Goal: Task Accomplishment & Management: Use online tool/utility

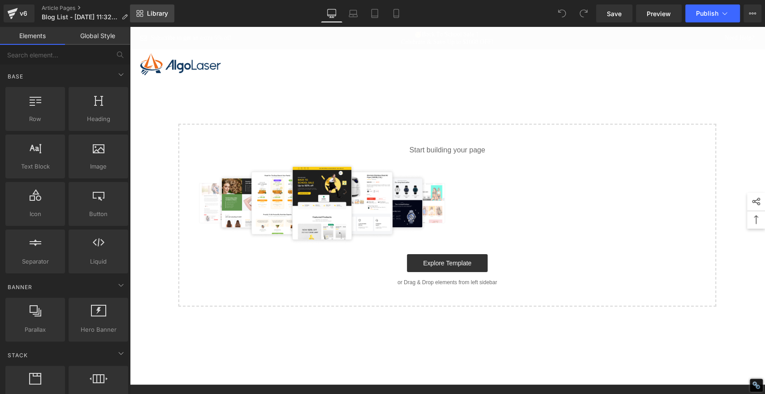
click at [154, 11] on span "Library" at bounding box center [157, 13] width 21 height 8
click at [147, 13] on span "Library" at bounding box center [157, 13] width 21 height 8
click at [156, 13] on span "Library" at bounding box center [157, 13] width 21 height 8
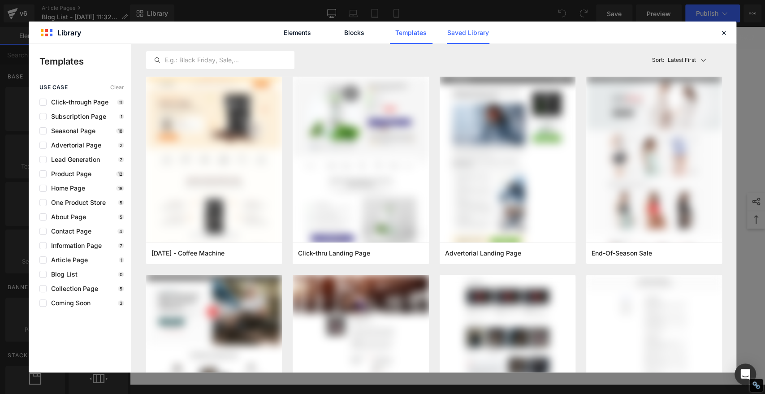
click at [479, 32] on link "Saved Library" at bounding box center [468, 33] width 43 height 22
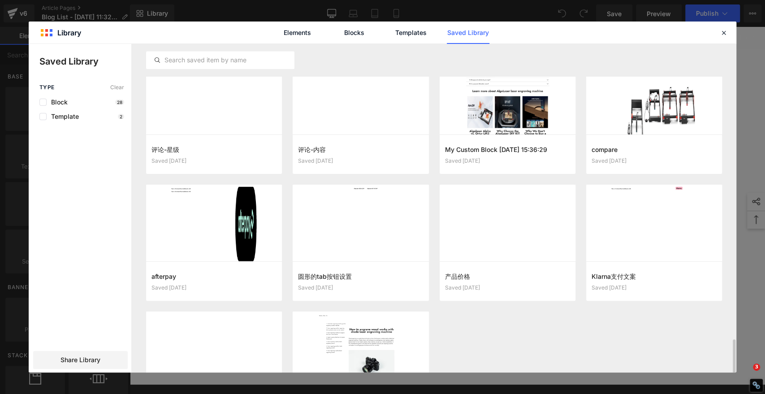
scroll to position [722, 0]
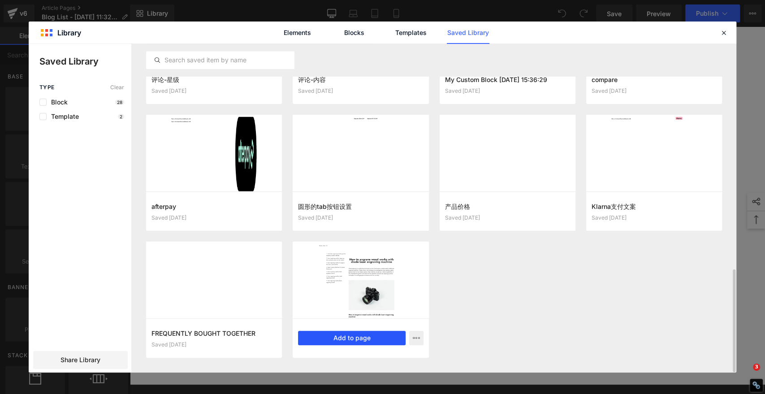
click at [359, 338] on button "Add to page" at bounding box center [351, 338] width 107 height 14
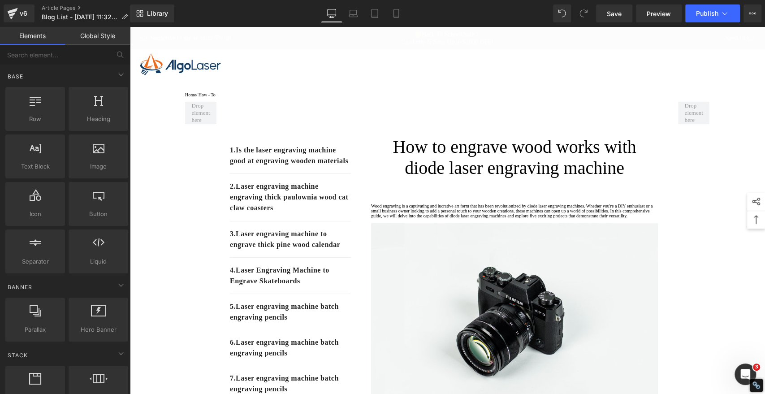
scroll to position [0, 0]
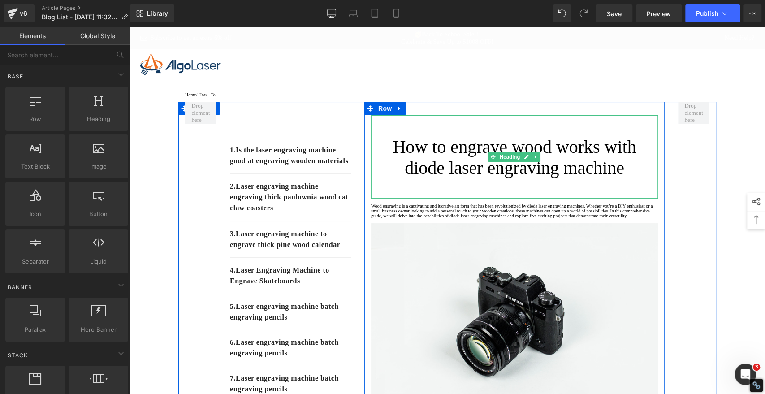
click at [472, 166] on h1 "How to engrave wood works with diode laser engraving machine" at bounding box center [514, 157] width 287 height 42
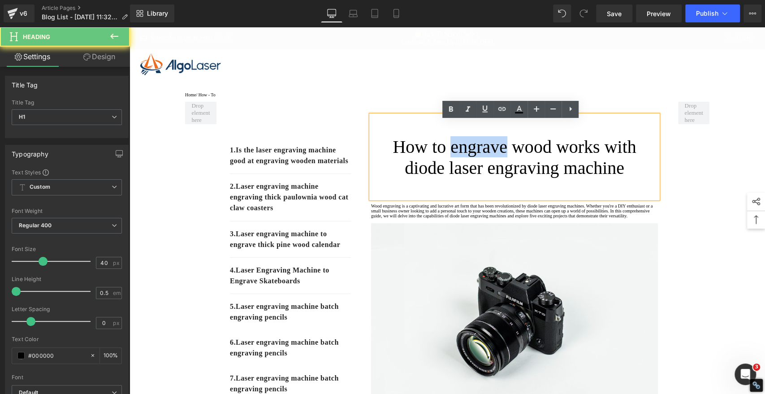
click at [472, 166] on h1 "How to engrave wood works with diode laser engraving machine" at bounding box center [514, 157] width 287 height 42
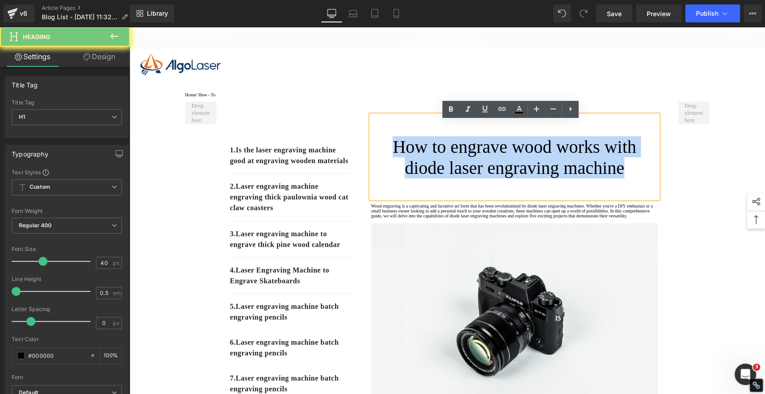
click at [472, 166] on h1 "How to engrave wood works with diode laser engraving machine" at bounding box center [514, 157] width 287 height 42
paste div
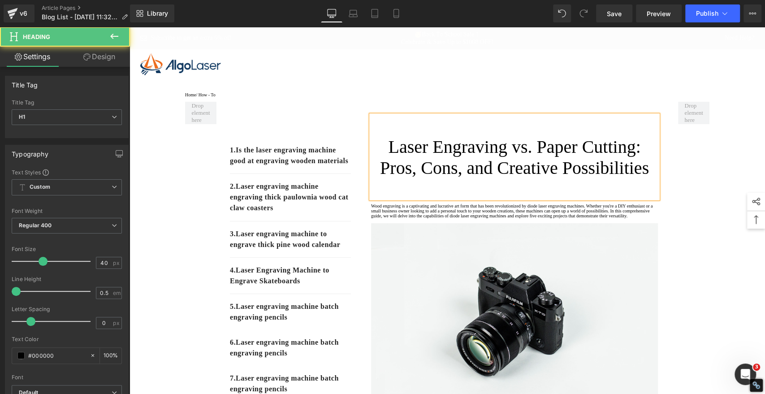
click at [472, 164] on h1 "Laser Engraving vs. Paper Cutting: Pros, Cons, and Creative Possibilities" at bounding box center [514, 157] width 287 height 42
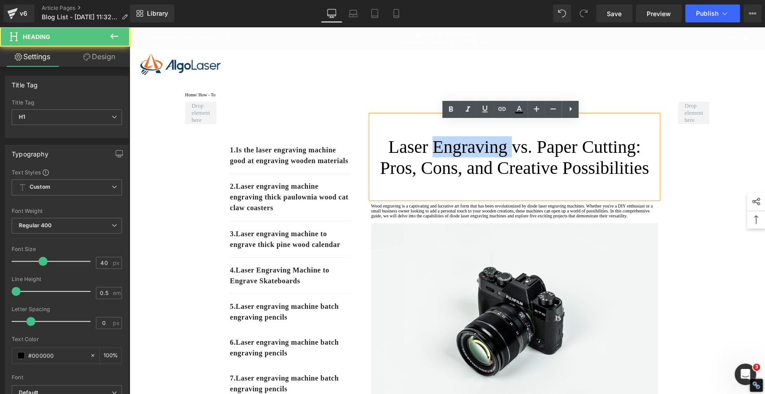
click at [472, 164] on h1 "Laser Engraving vs. Paper Cutting: Pros, Cons, and Creative Possibilities" at bounding box center [514, 157] width 287 height 42
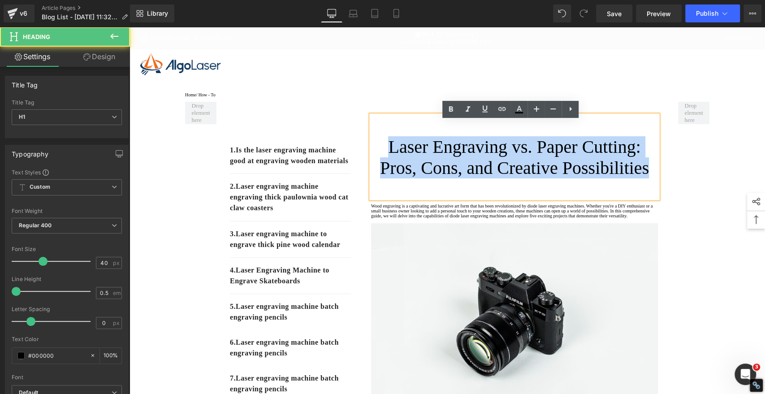
click at [472, 164] on h1 "Laser Engraving vs. Paper Cutting: Pros, Cons, and Creative Possibilities" at bounding box center [514, 157] width 287 height 42
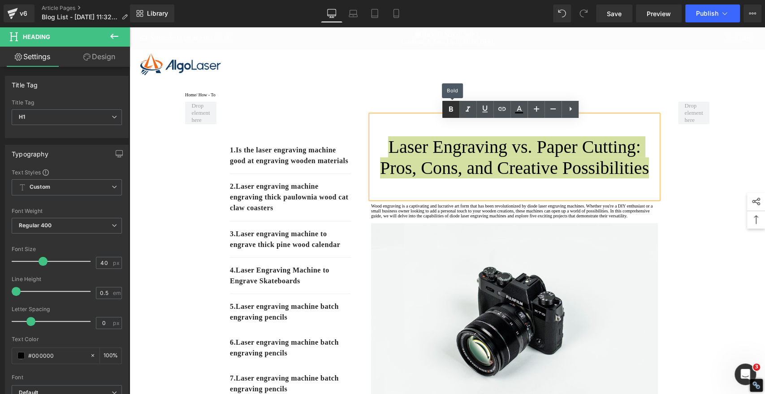
click at [453, 107] on icon at bounding box center [451, 109] width 11 height 11
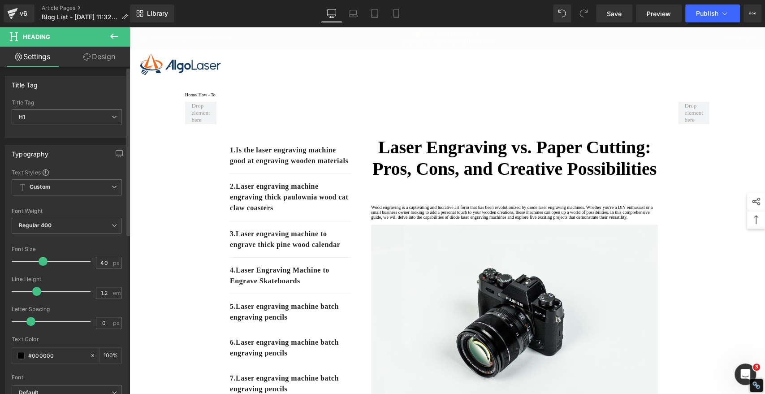
type input "1.3"
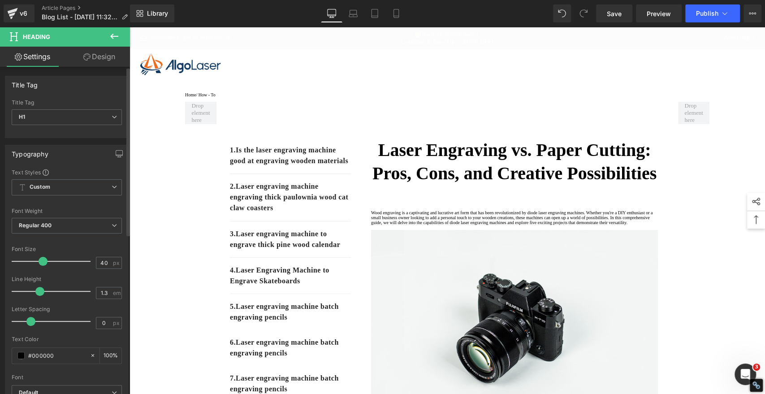
drag, startPoint x: 18, startPoint y: 289, endPoint x: 40, endPoint y: 291, distance: 21.6
click at [40, 291] on span at bounding box center [39, 291] width 9 height 9
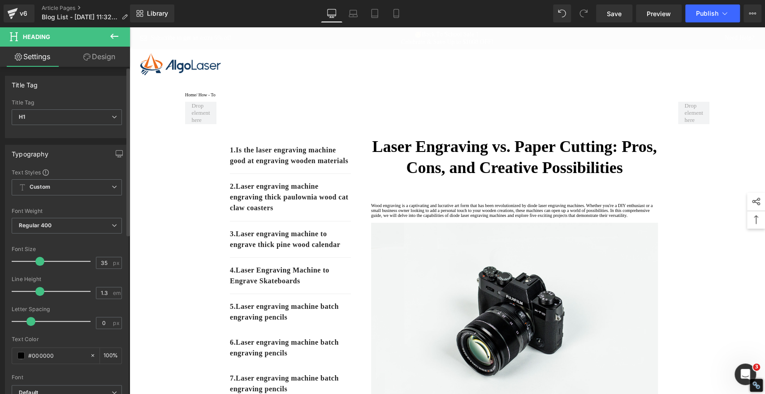
type input "34"
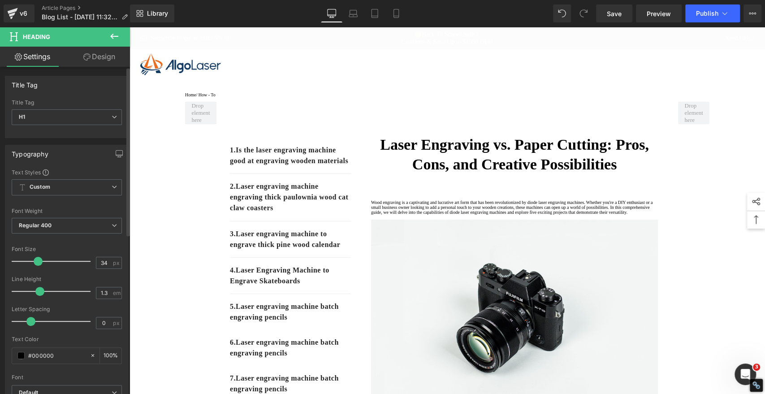
drag, startPoint x: 43, startPoint y: 262, endPoint x: 38, endPoint y: 261, distance: 4.5
click at [38, 261] on span at bounding box center [38, 261] width 9 height 9
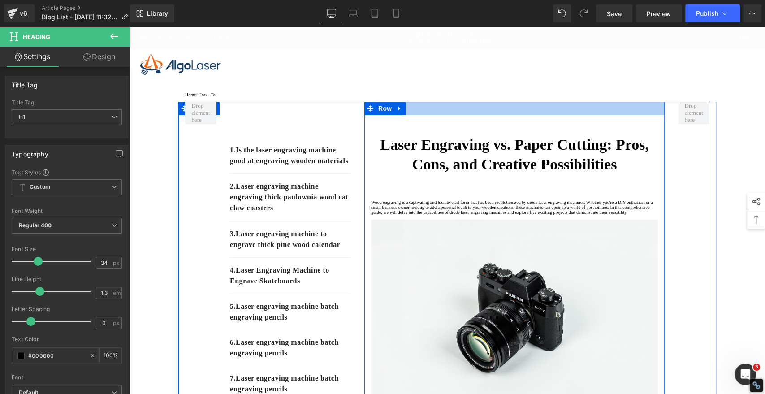
scroll to position [50, 0]
